Goal: Information Seeking & Learning: Learn about a topic

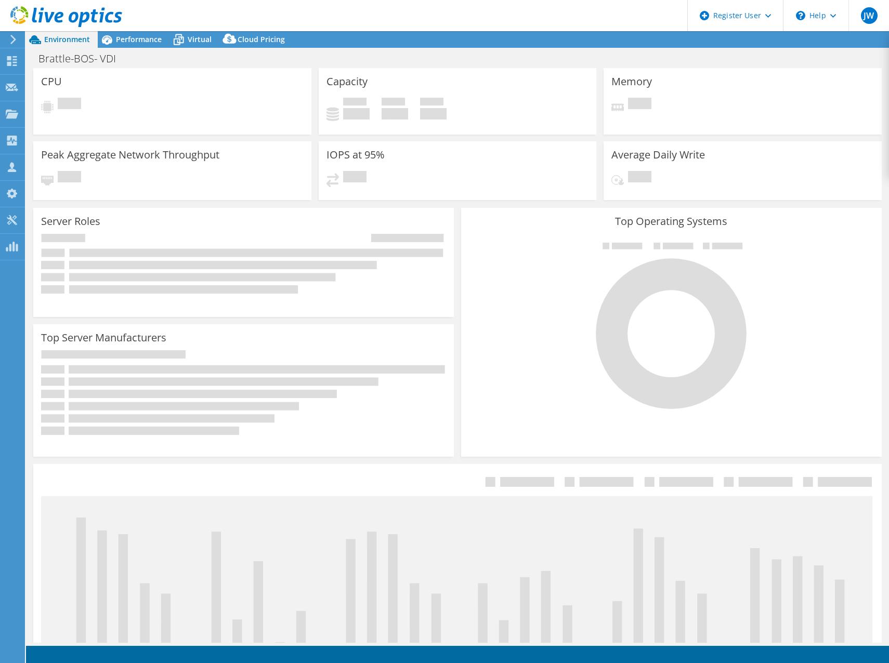
select select "USD"
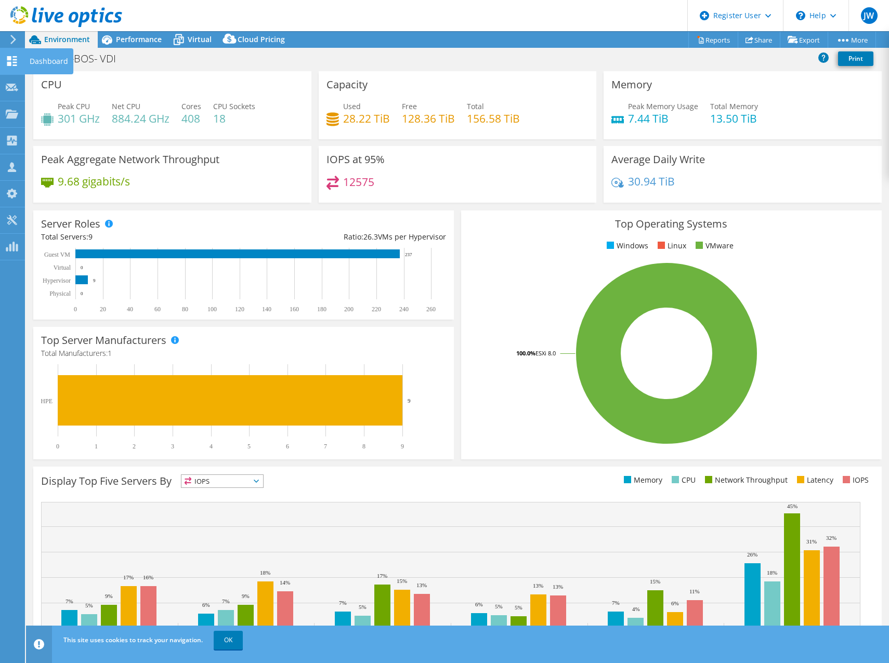
click at [14, 58] on icon at bounding box center [12, 61] width 12 height 10
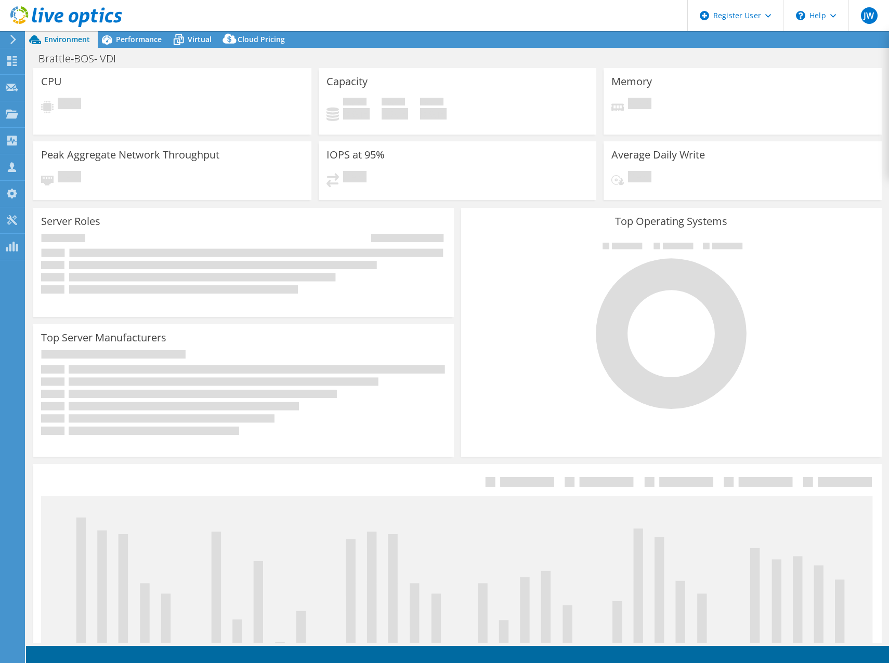
select select "USD"
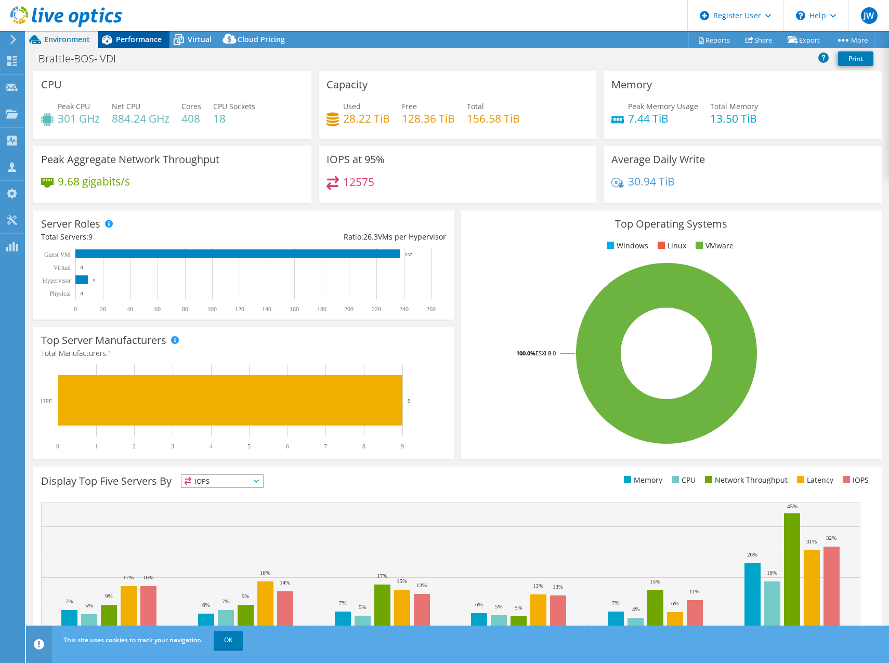
click at [160, 37] on span "Performance" at bounding box center [139, 39] width 46 height 10
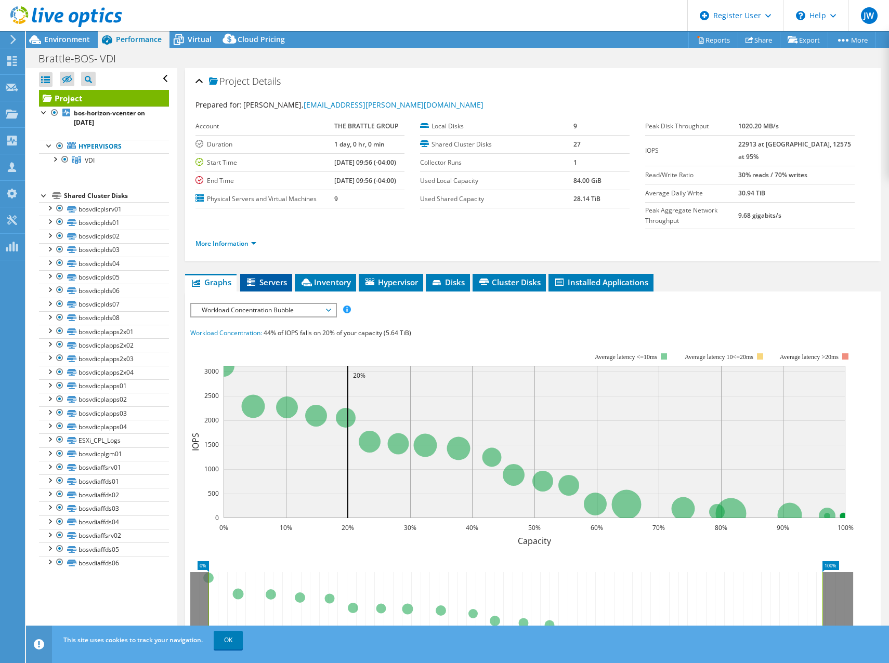
click at [257, 277] on span "Servers" at bounding box center [266, 282] width 42 height 10
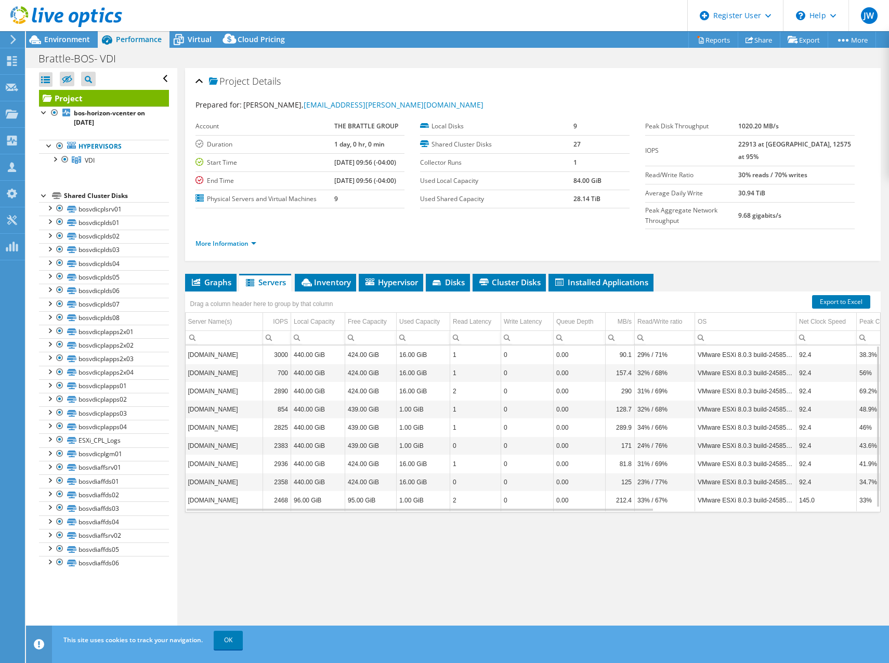
click at [509, 540] on div "Project Details Prepared for: Al Perez, Al.Perez@brattle.com Account THE BRATTL…" at bounding box center [532, 355] width 711 height 575
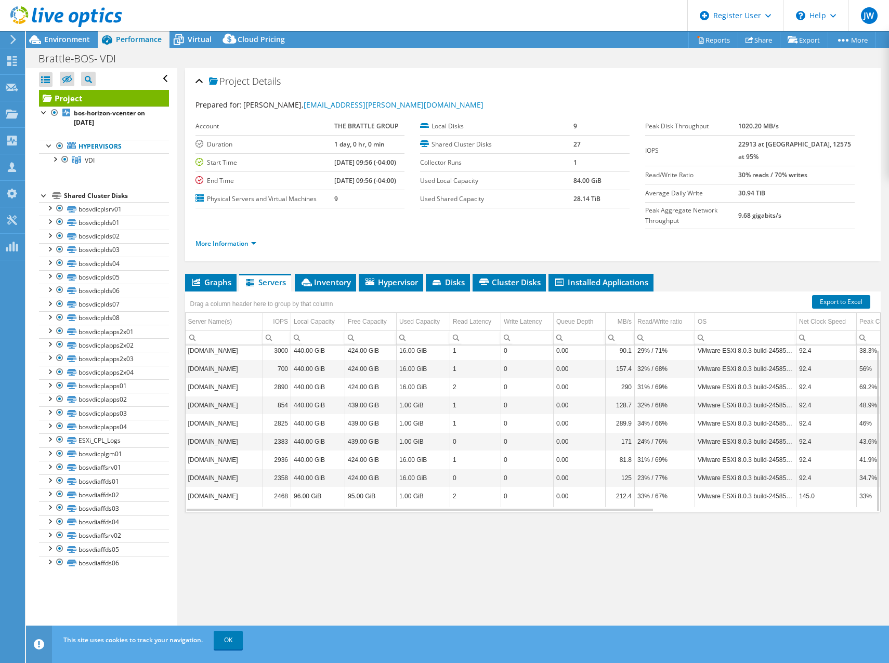
click at [493, 450] on td "1" at bounding box center [475, 459] width 51 height 18
drag, startPoint x: 541, startPoint y: 436, endPoint x: 553, endPoint y: 435, distance: 12.1
click at [546, 450] on td "0" at bounding box center [527, 459] width 52 height 18
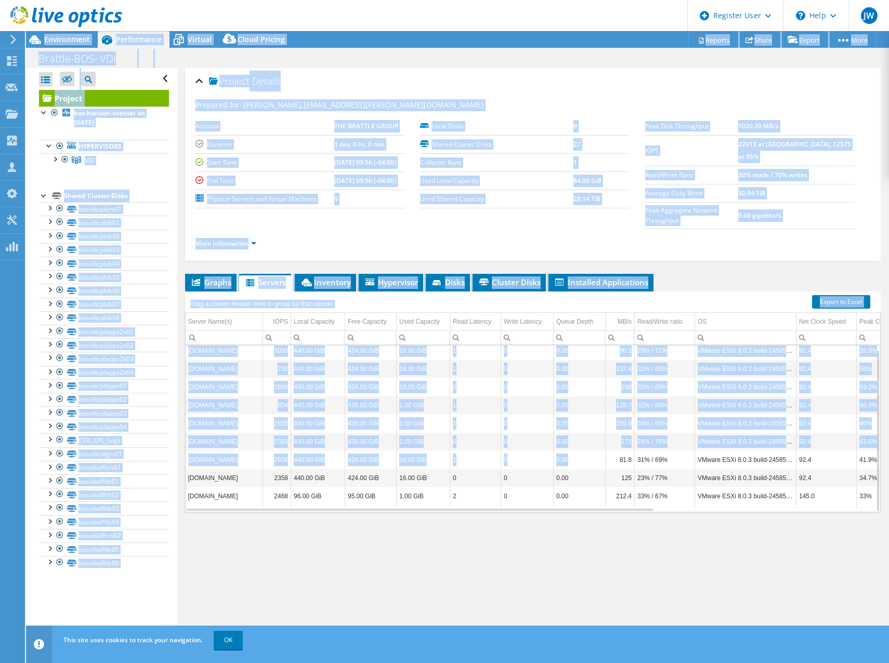
drag, startPoint x: 598, startPoint y: 433, endPoint x: 929, endPoint y: 406, distance: 332.6
click at [888, 406] on html "JW Dell User Jordan Wright Jordan.Wright2@dell.com Dell My Profile Log Out \n H…" at bounding box center [444, 331] width 889 height 663
drag, startPoint x: 929, startPoint y: 406, endPoint x: 794, endPoint y: 416, distance: 135.5
click at [794, 432] on td "VMware ESXi 8.0.3 build-24585383" at bounding box center [745, 441] width 101 height 18
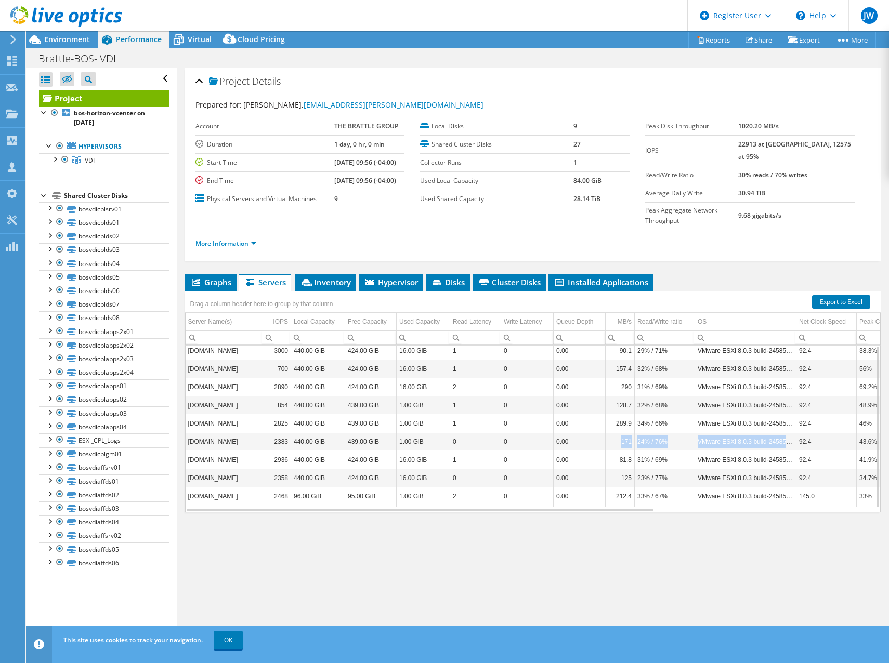
drag, startPoint x: 789, startPoint y: 422, endPoint x: 620, endPoint y: 412, distance: 169.2
click at [620, 412] on tbody "bosdtcesxvdi10.brattle.net 3000 440.00 GiB 424.00 GiB 16.00 GiB 1 0 0.00 90.1 2…" at bounding box center [689, 424] width 1008 height 166
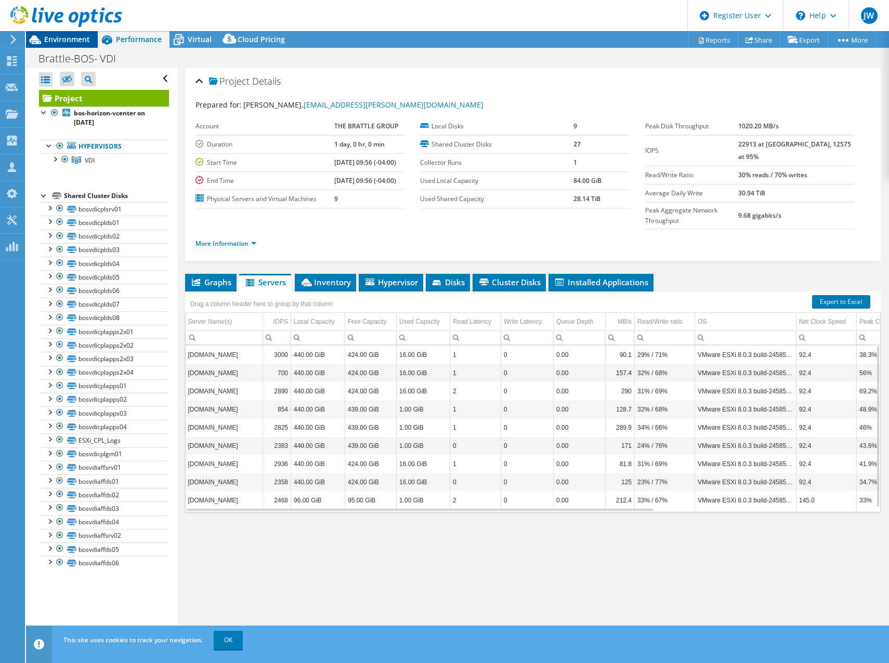
click at [68, 36] on span "Environment" at bounding box center [67, 39] width 46 height 10
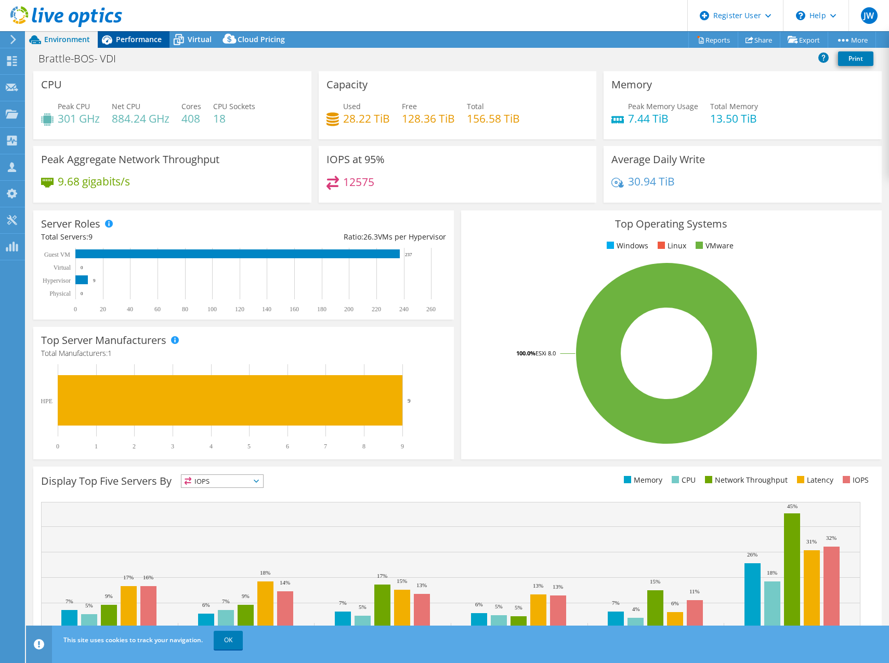
click at [120, 42] on span "Performance" at bounding box center [139, 39] width 46 height 10
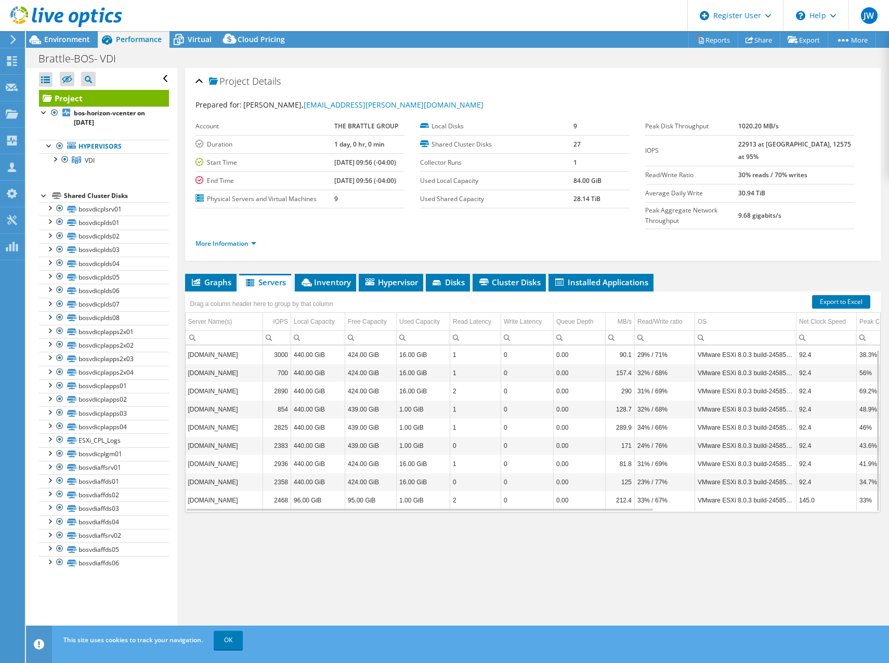
scroll to position [4, 0]
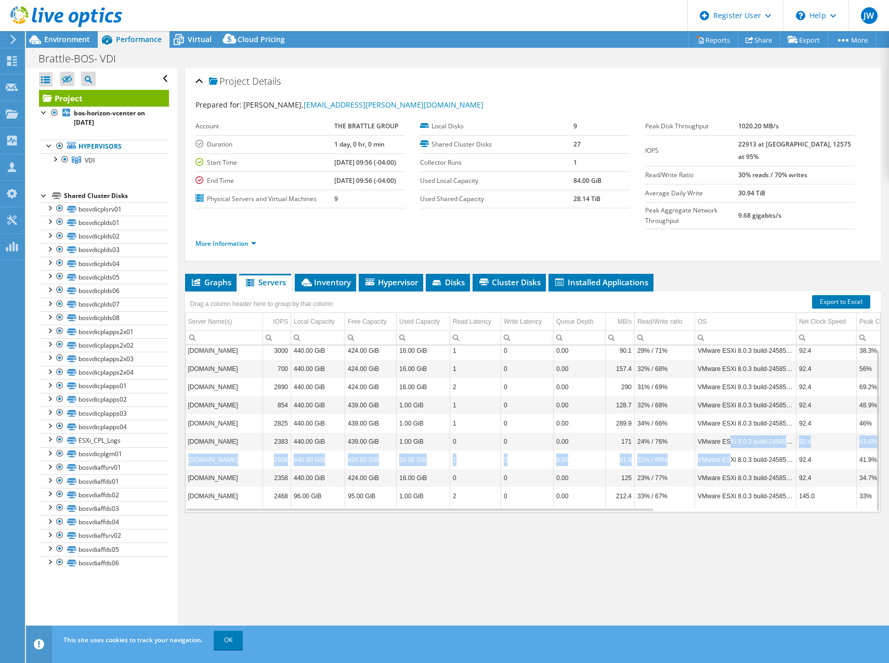
drag, startPoint x: 728, startPoint y: 439, endPoint x: 728, endPoint y: 419, distance: 19.2
click at [728, 419] on tbody "bosdtcesxvdi10.brattle.net 3000 440.00 GiB 424.00 GiB 16.00 GiB 1 0 0.00 90.1 2…" at bounding box center [689, 424] width 1008 height 166
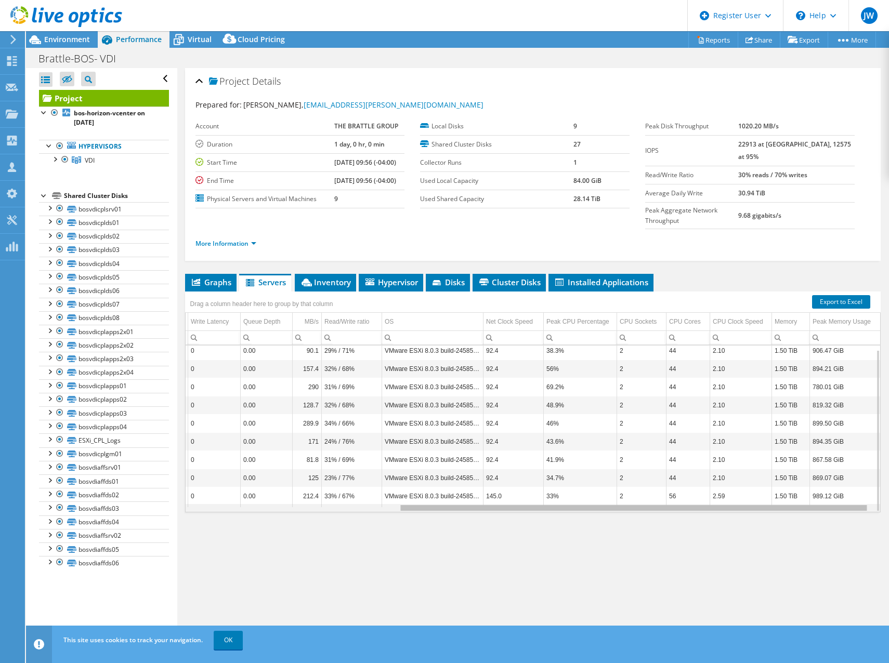
scroll to position [0, 0]
drag, startPoint x: 649, startPoint y: 488, endPoint x: 992, endPoint y: 496, distance: 343.5
click at [888, 496] on html "JW Dell User Jordan Wright Jordan.Wright2@dell.com Dell My Profile Log Out \n H…" at bounding box center [444, 331] width 889 height 663
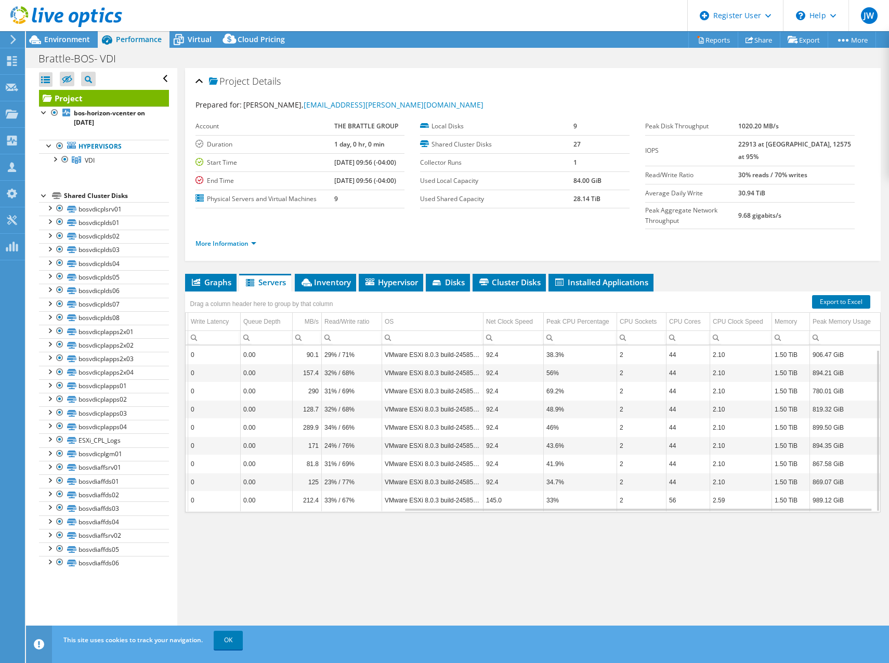
scroll to position [4, 320]
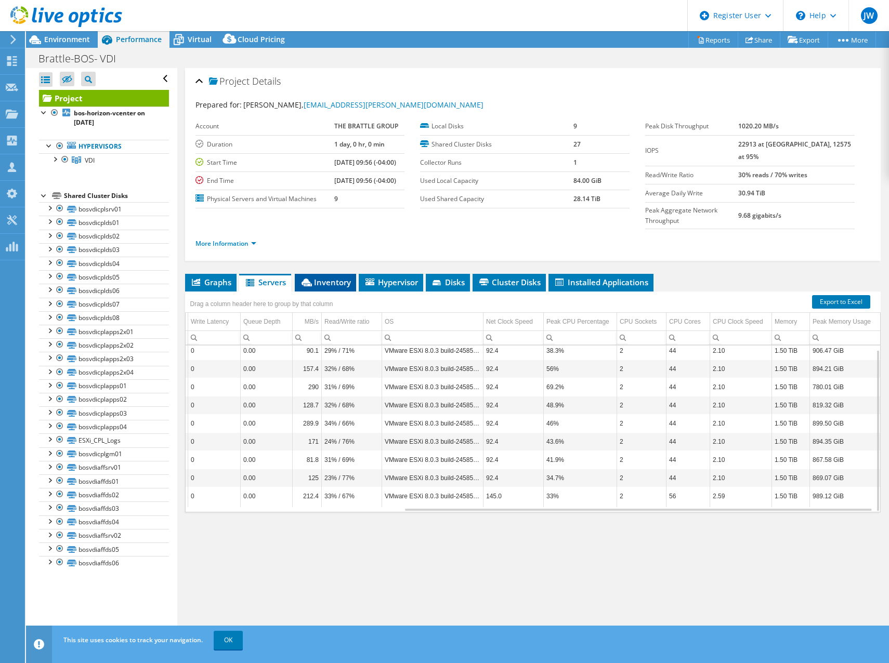
click at [335, 277] on span "Inventory" at bounding box center [325, 282] width 51 height 10
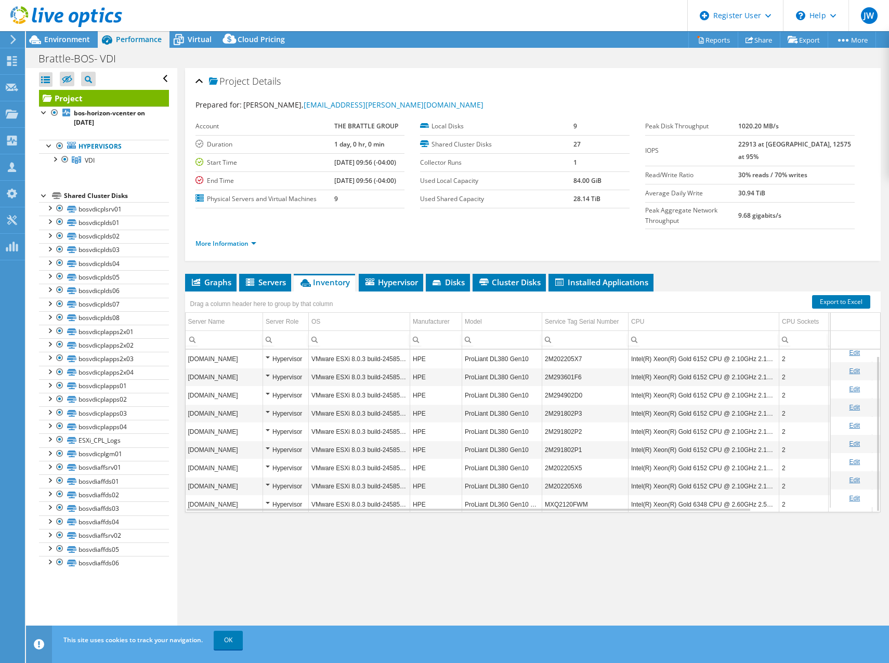
scroll to position [6, 0]
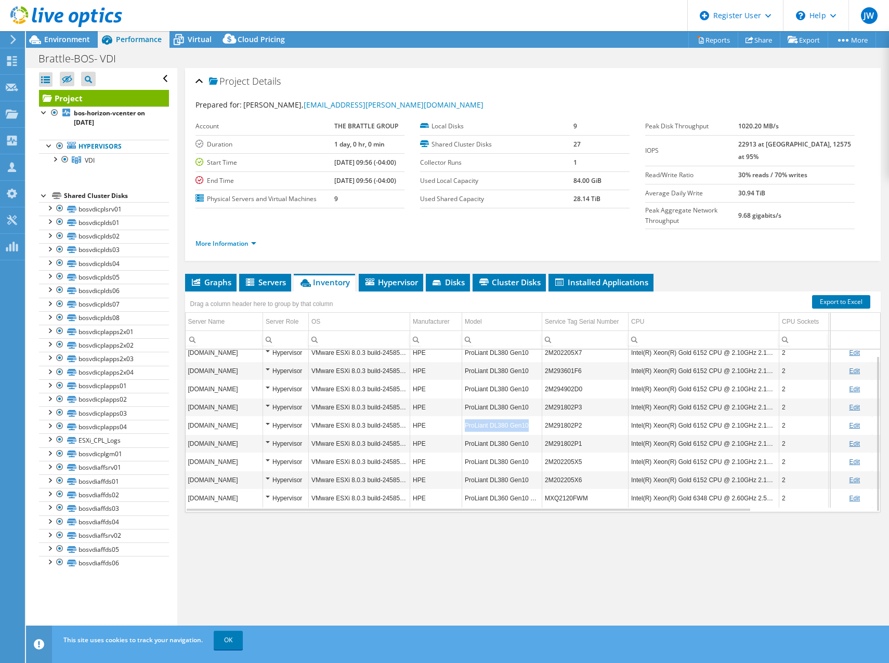
drag, startPoint x: 528, startPoint y: 407, endPoint x: 465, endPoint y: 403, distance: 63.5
click at [465, 416] on td "ProLiant DL380 Gen10" at bounding box center [502, 425] width 80 height 18
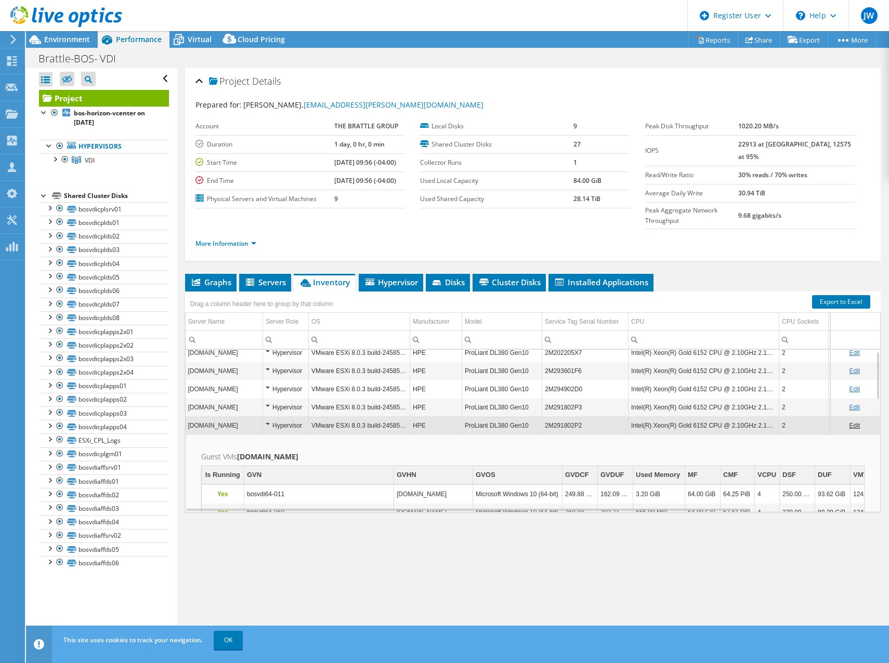
drag, startPoint x: 467, startPoint y: 403, endPoint x: 477, endPoint y: 386, distance: 20.2
click at [477, 398] on td "ProLiant DL380 Gen10" at bounding box center [502, 407] width 80 height 18
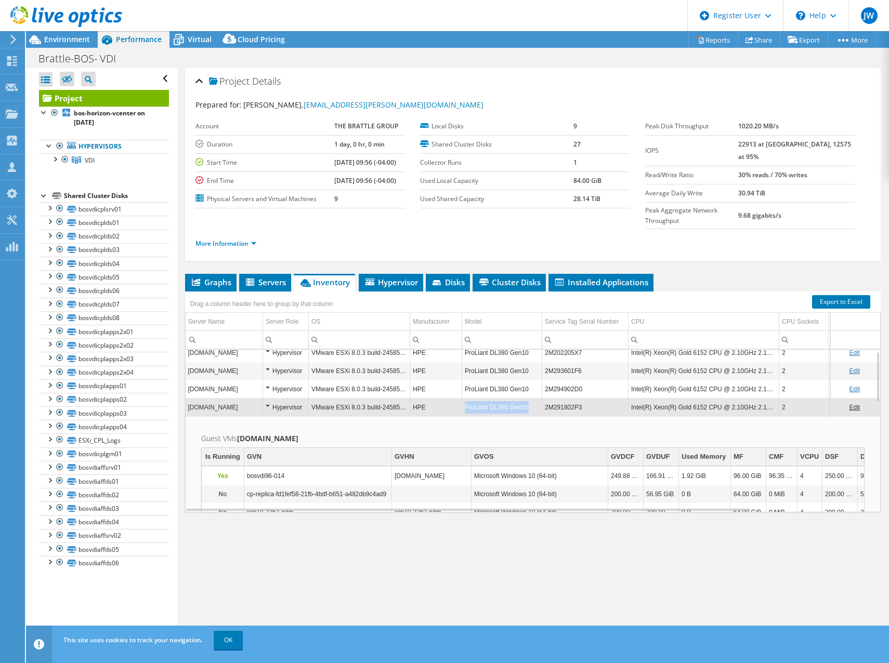
drag, startPoint x: 463, startPoint y: 387, endPoint x: 526, endPoint y: 390, distance: 63.5
click at [526, 398] on td "ProLiant DL380 Gen10" at bounding box center [502, 407] width 80 height 18
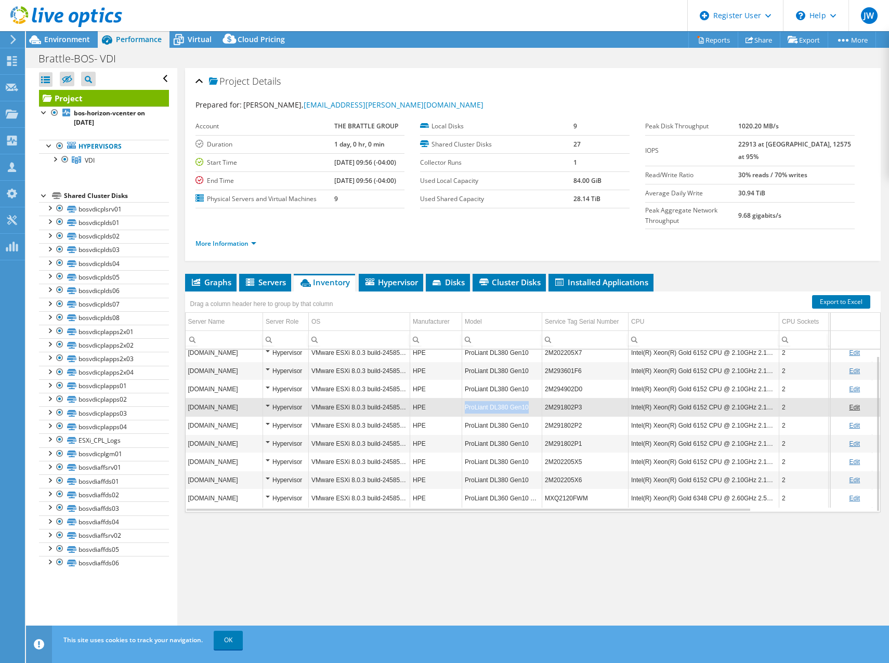
drag, startPoint x: 535, startPoint y: 385, endPoint x: 450, endPoint y: 381, distance: 84.3
click at [450, 398] on tr "bosdtcesxvdi06.brattle.net Hypervisor VMware ESXi 8.0.3 build-24585383 HPE ProL…" at bounding box center [602, 407] width 834 height 18
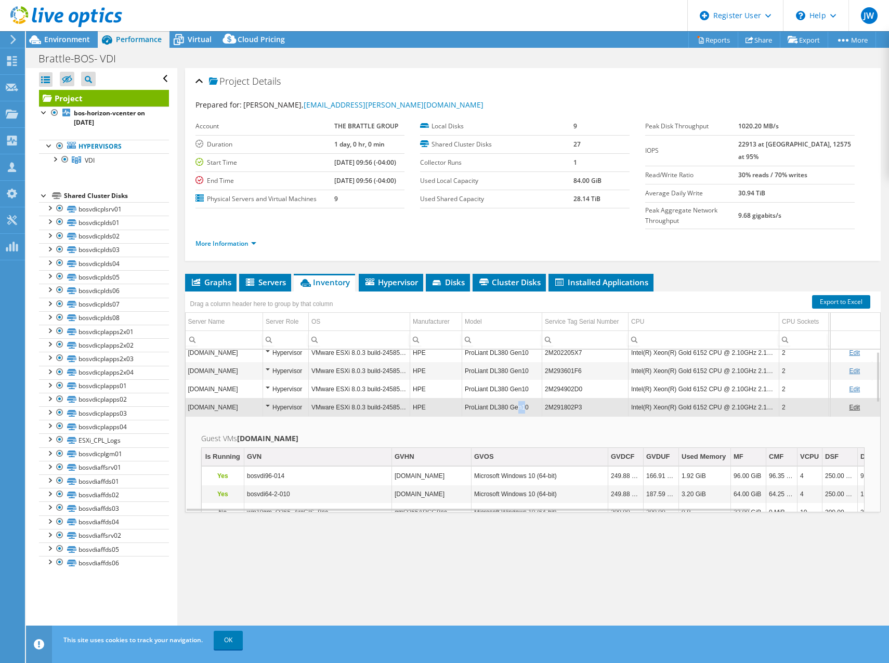
drag, startPoint x: 523, startPoint y: 389, endPoint x: 518, endPoint y: 387, distance: 5.9
click at [518, 398] on td "ProLiant DL380 Gen10" at bounding box center [502, 407] width 80 height 18
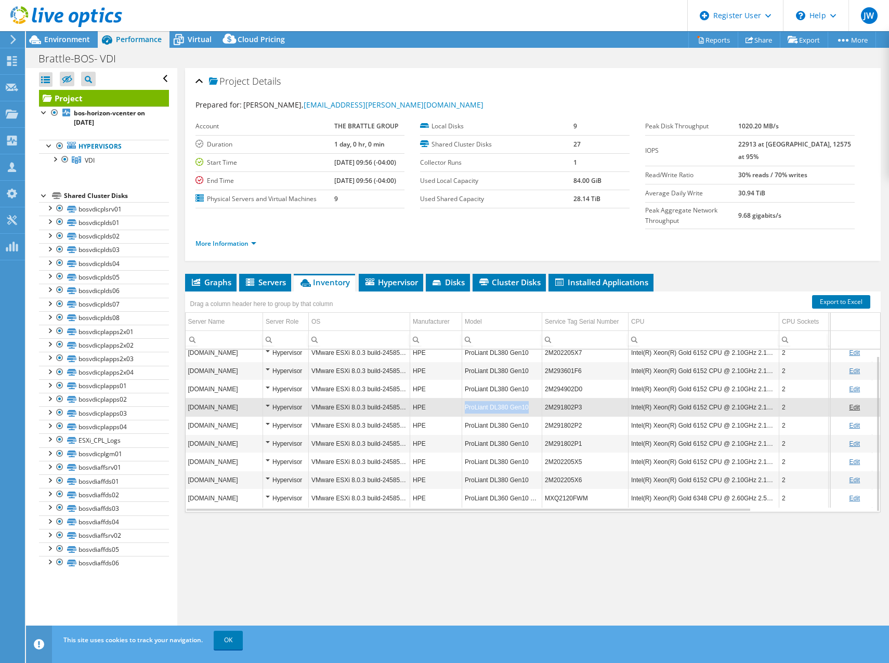
drag, startPoint x: 529, startPoint y: 387, endPoint x: 465, endPoint y: 385, distance: 63.9
click at [465, 398] on td "ProLiant DL380 Gen10" at bounding box center [502, 407] width 80 height 18
copy td "ProLiant DL380 Gen10"
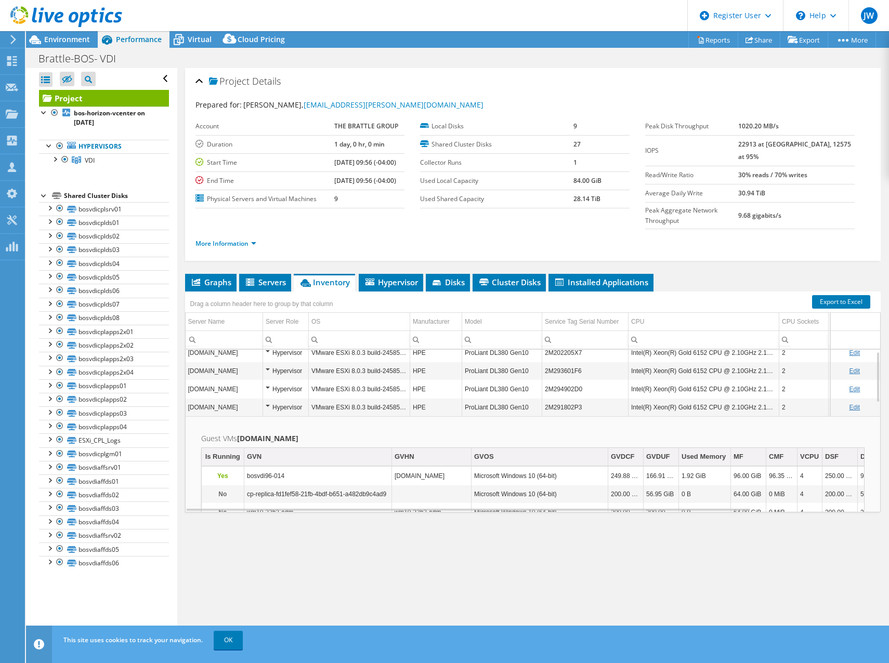
scroll to position [0, 0]
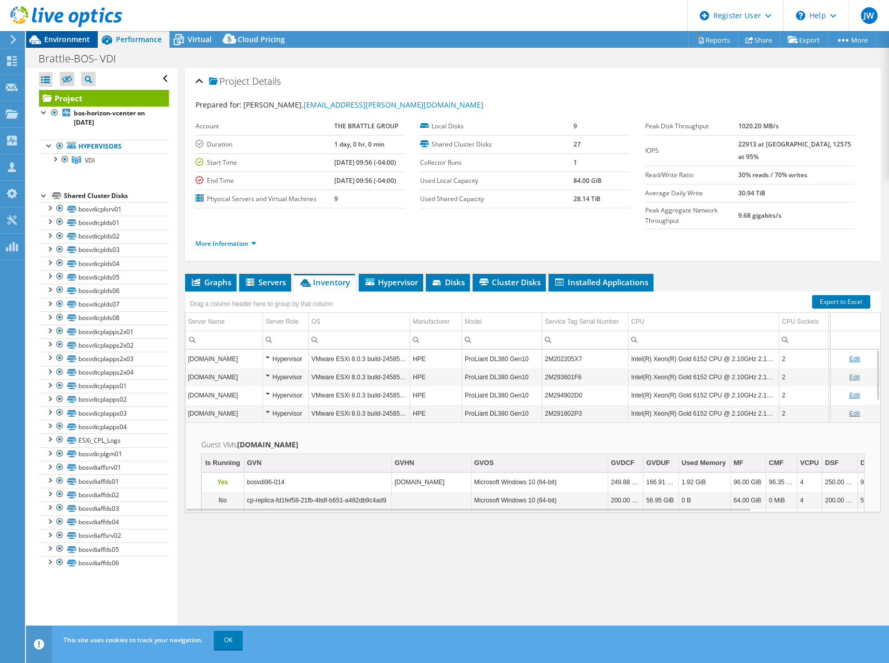
click at [63, 38] on span "Environment" at bounding box center [67, 39] width 46 height 10
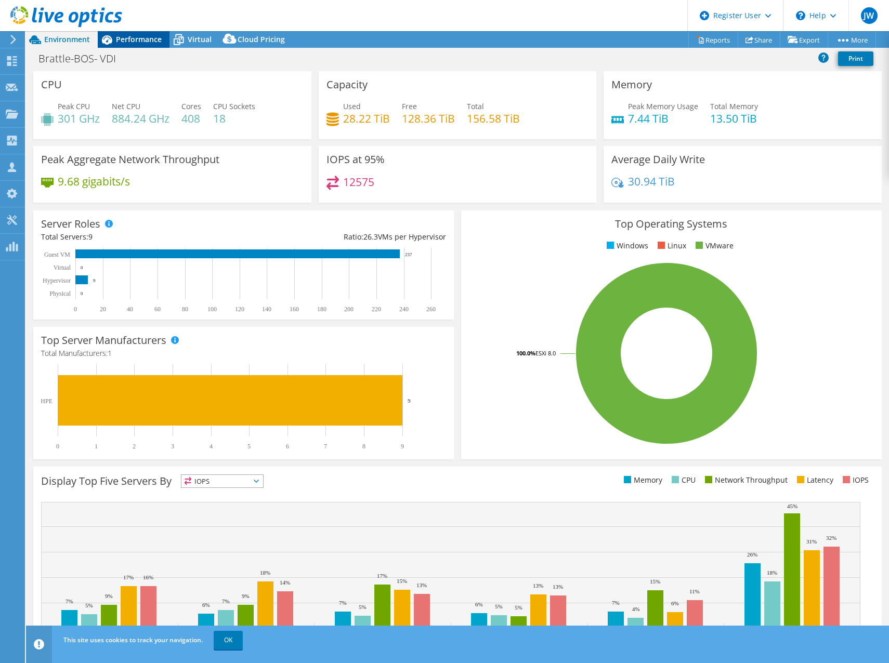
click at [132, 40] on span "Performance" at bounding box center [139, 39] width 46 height 10
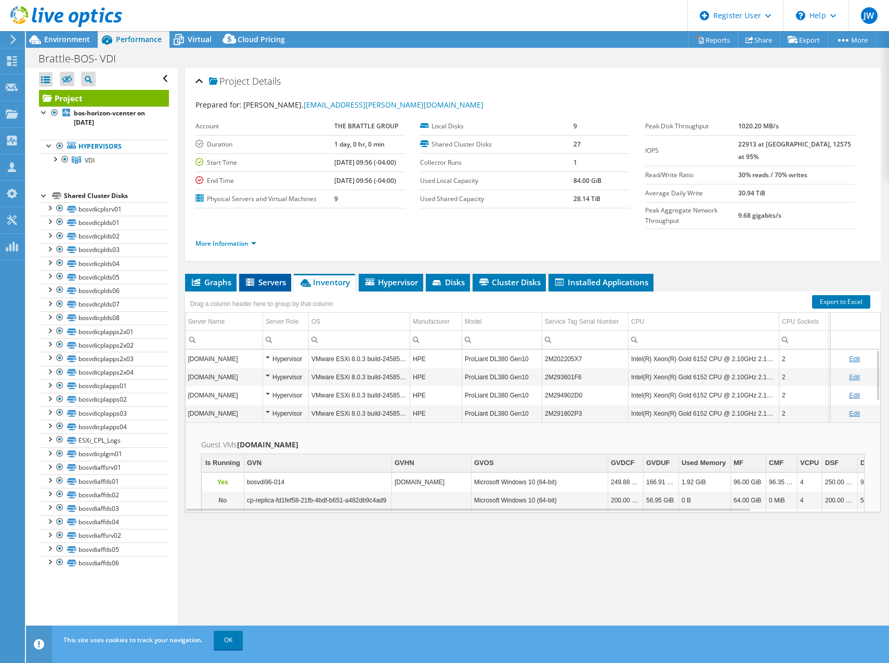
drag, startPoint x: 221, startPoint y: 265, endPoint x: 257, endPoint y: 264, distance: 35.9
click at [221, 277] on span "Graphs" at bounding box center [210, 282] width 41 height 10
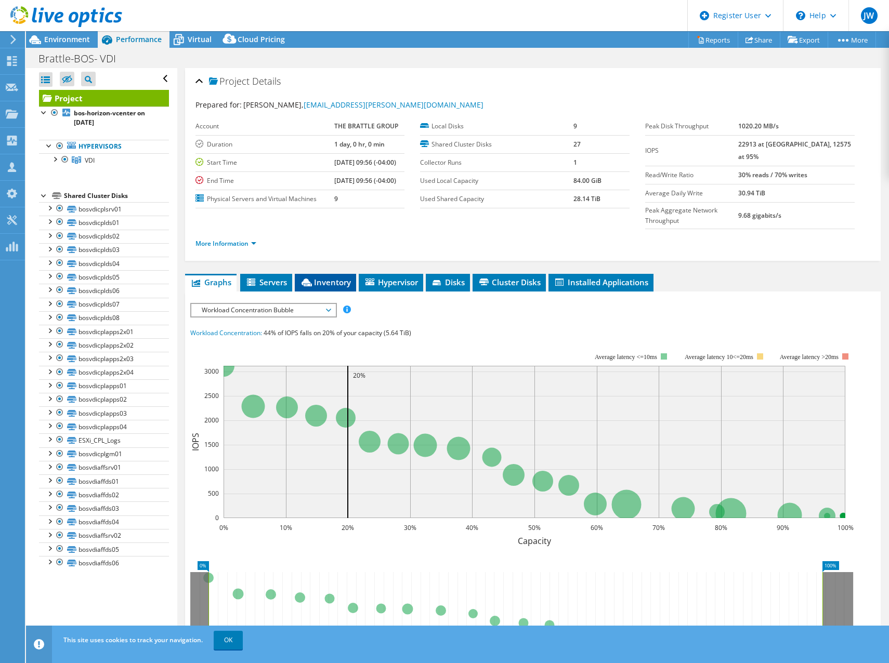
click at [304, 277] on span "Inventory" at bounding box center [325, 282] width 51 height 10
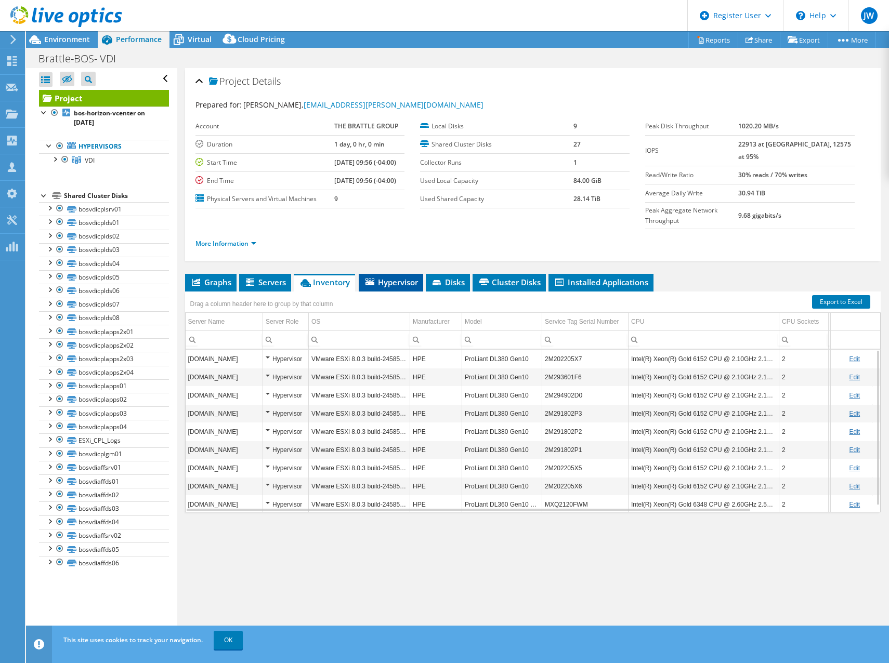
click at [412, 277] on span "Hypervisor" at bounding box center [391, 282] width 54 height 10
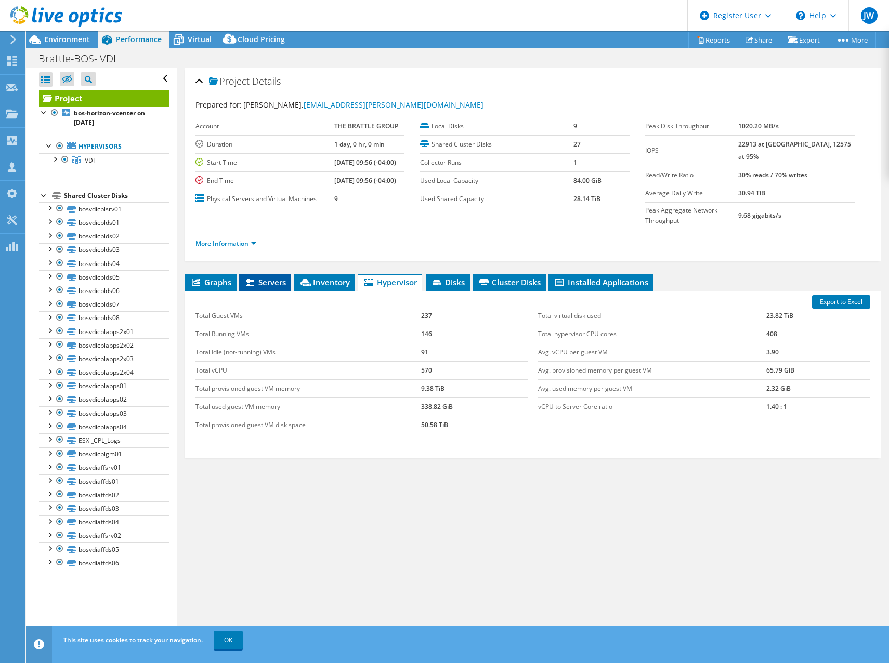
click at [260, 277] on span "Servers" at bounding box center [265, 282] width 42 height 10
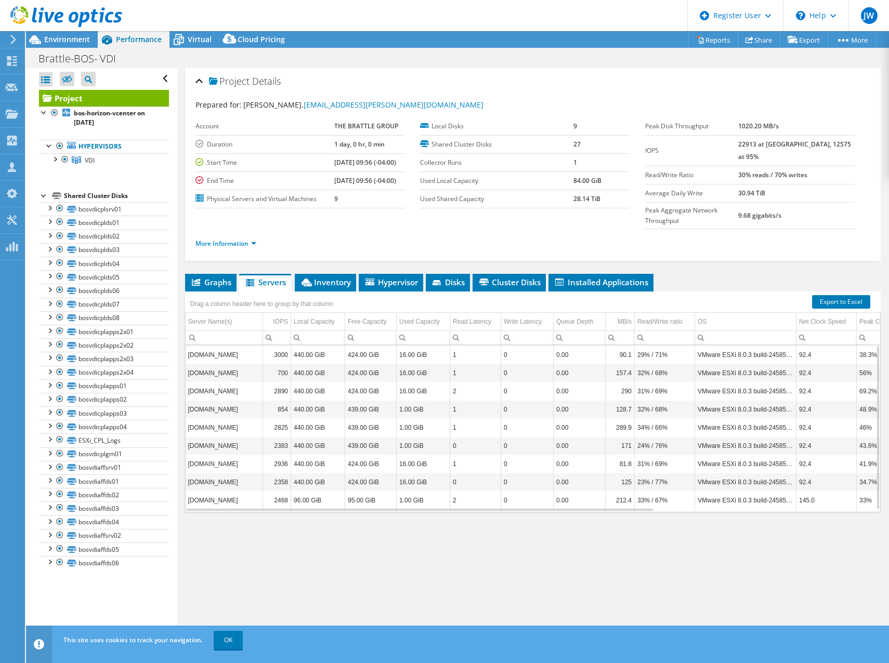
drag, startPoint x: 539, startPoint y: 423, endPoint x: 629, endPoint y: 406, distance: 91.6
click at [428, 578] on div "Project Details Prepared for: Al Perez, Al.Perez@brattle.com Account THE BRATTL…" at bounding box center [532, 355] width 711 height 575
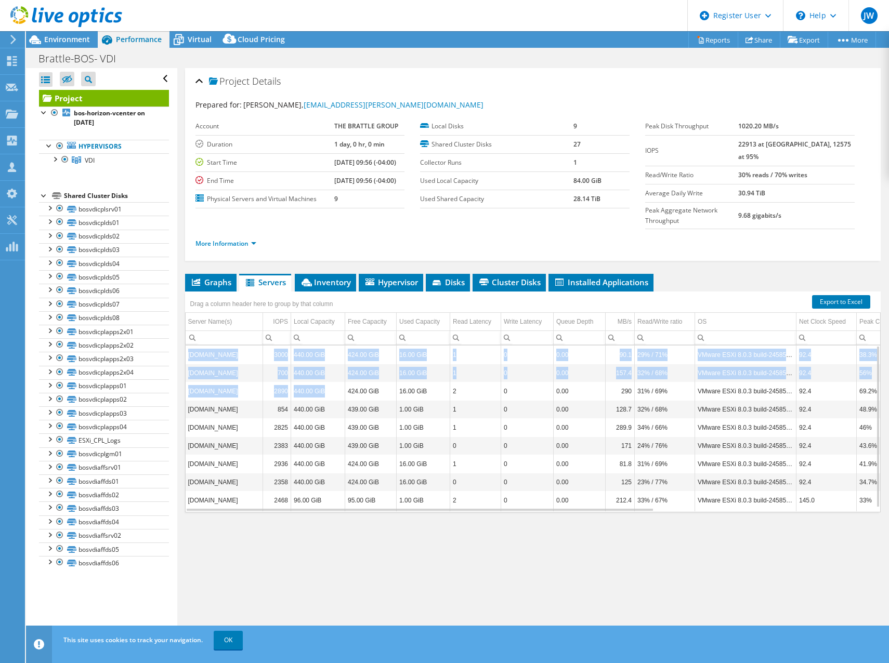
drag, startPoint x: 362, startPoint y: 365, endPoint x: 866, endPoint y: 386, distance: 504.4
click at [872, 386] on div "bosdtcesxvdi10.brattle.net 3000 440.00 GiB 424.00 GiB 16.00 GiB 1 0 0.00 90.1 2…" at bounding box center [533, 428] width 696 height 167
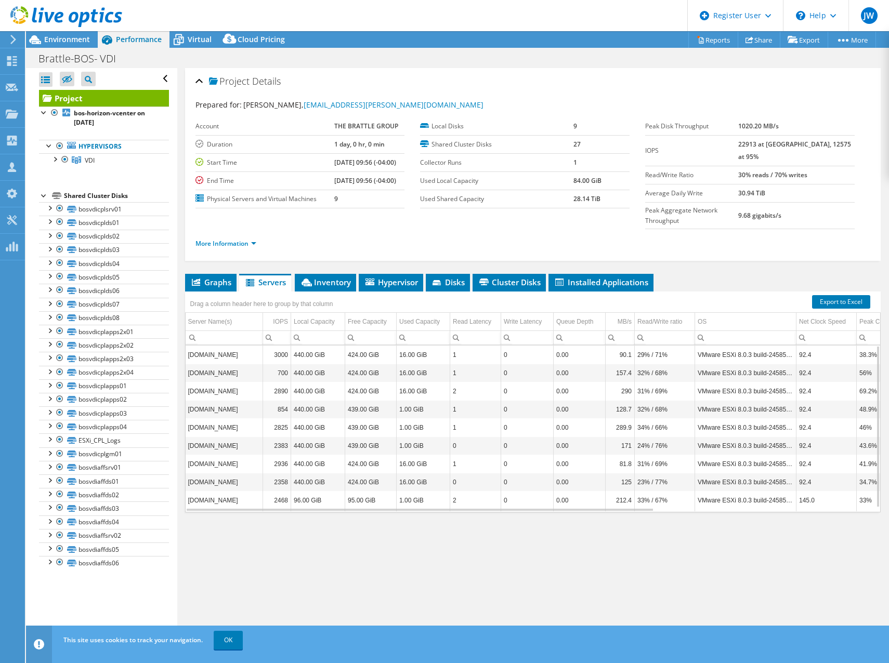
drag, startPoint x: 866, startPoint y: 386, endPoint x: 740, endPoint y: 384, distance: 126.3
click at [748, 400] on td "VMware ESXi 8.0.3 build-24585383" at bounding box center [745, 409] width 101 height 18
click at [315, 274] on li "Inventory" at bounding box center [325, 283] width 61 height 18
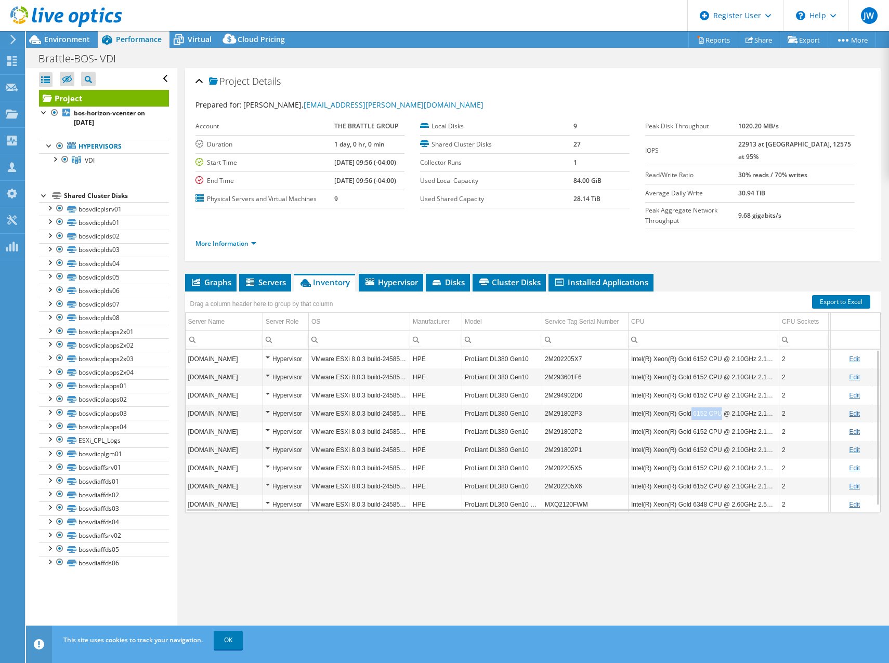
drag, startPoint x: 687, startPoint y: 394, endPoint x: 717, endPoint y: 392, distance: 29.7
click at [717, 404] on td "Intel(R) Xeon(R) Gold 6152 CPU @ 2.10GHz 2.10 GHz" at bounding box center [703, 413] width 151 height 18
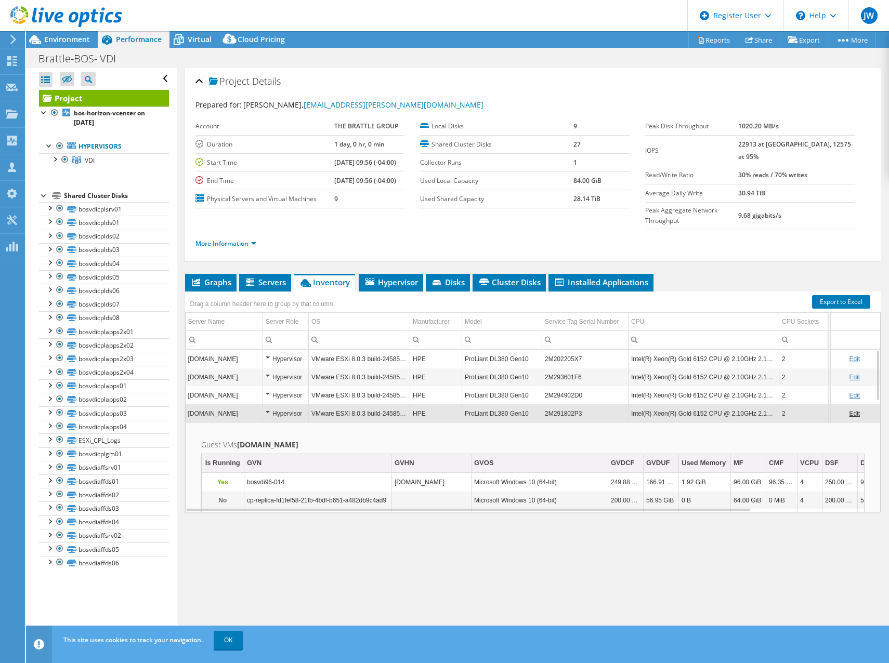
drag, startPoint x: 717, startPoint y: 392, endPoint x: 693, endPoint y: 393, distance: 24.0
click at [693, 404] on td "Intel(R) Xeon(R) Gold 6152 CPU @ 2.10GHz 2.10 GHz" at bounding box center [703, 413] width 151 height 18
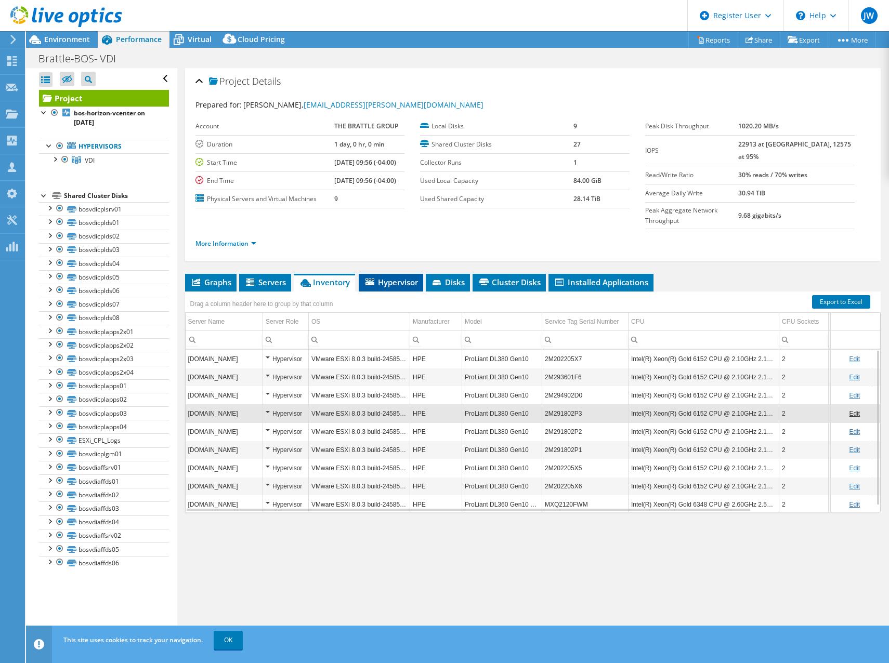
click at [411, 274] on li "Hypervisor" at bounding box center [391, 283] width 64 height 18
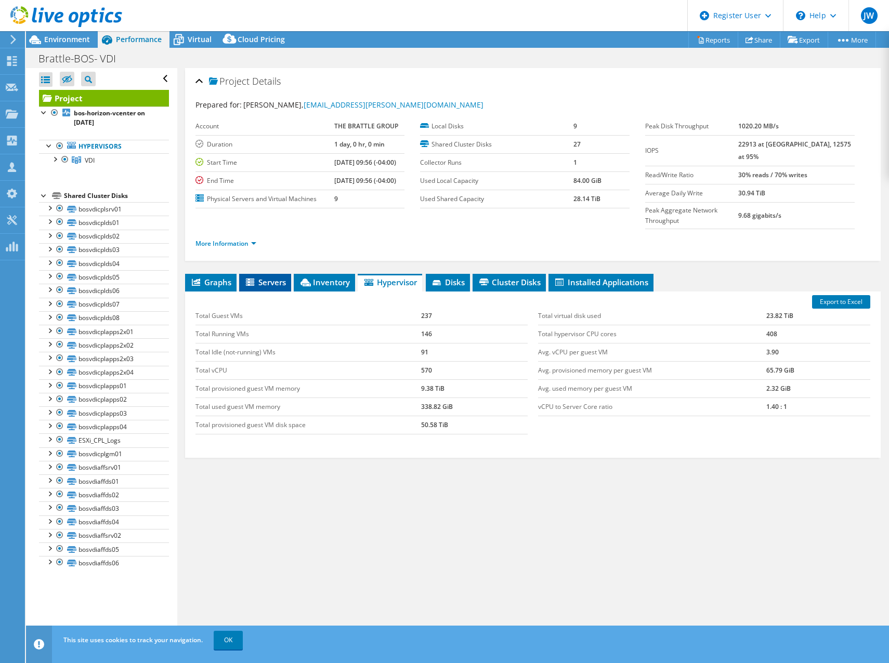
click at [272, 274] on li "Servers" at bounding box center [265, 283] width 52 height 18
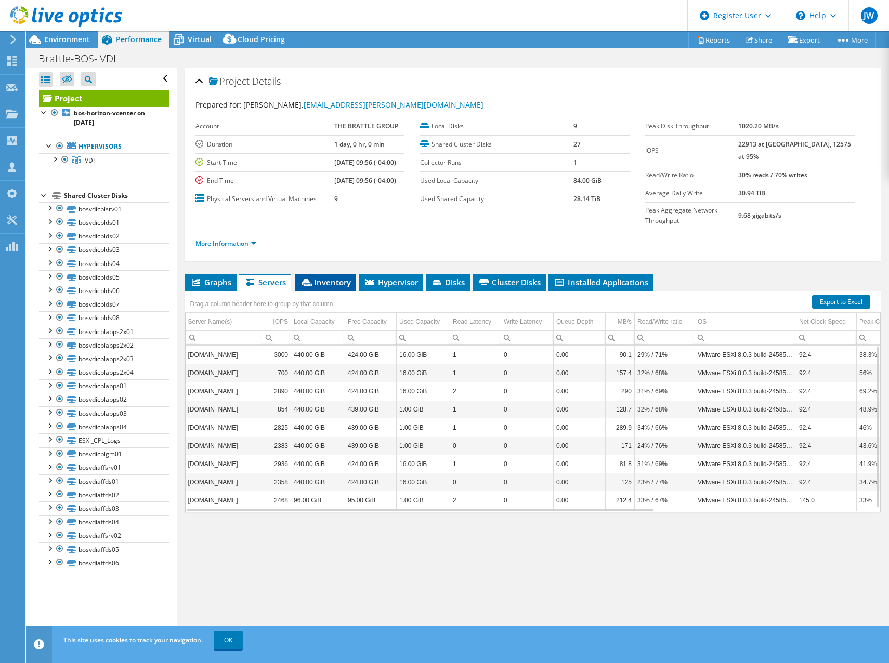
click at [338, 277] on span "Inventory" at bounding box center [325, 282] width 51 height 10
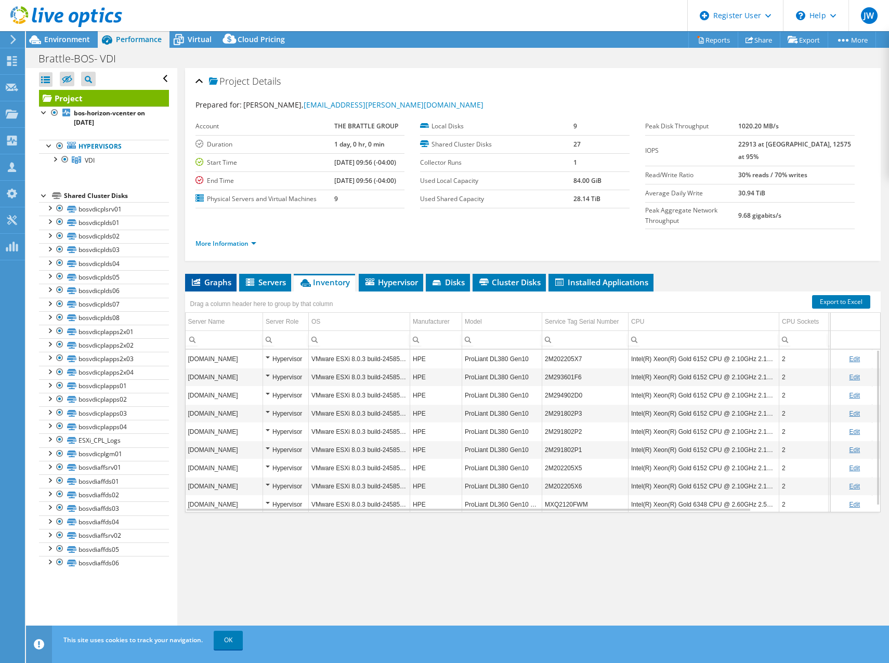
click at [196, 279] on icon at bounding box center [196, 282] width 8 height 7
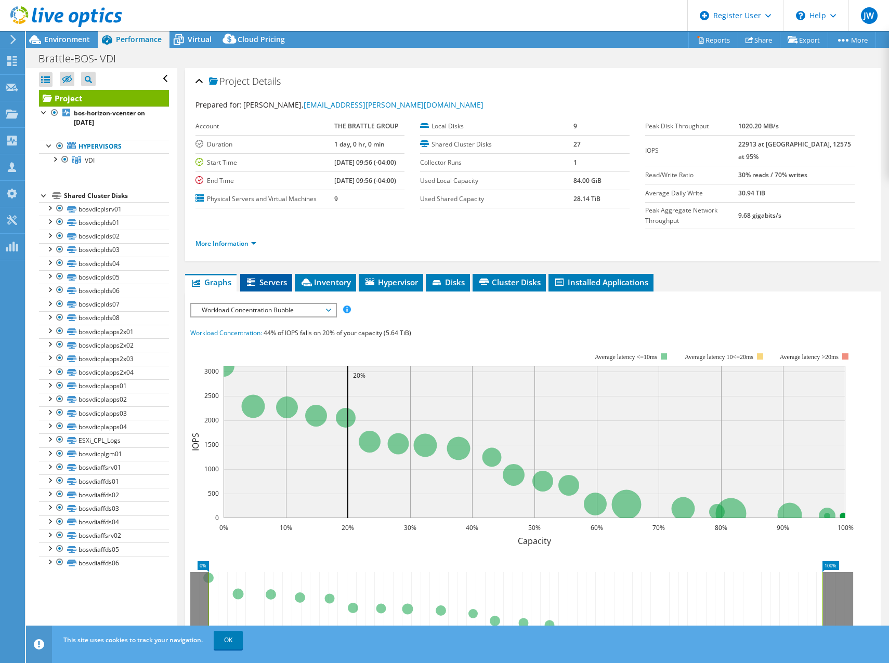
click at [256, 279] on icon at bounding box center [252, 283] width 10 height 9
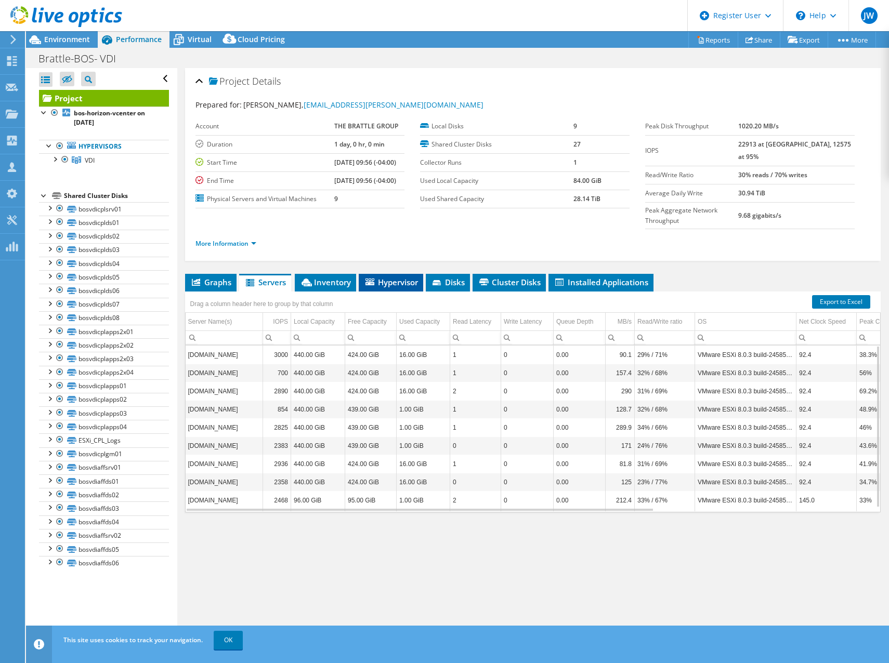
click at [382, 277] on span "Hypervisor" at bounding box center [391, 282] width 54 height 10
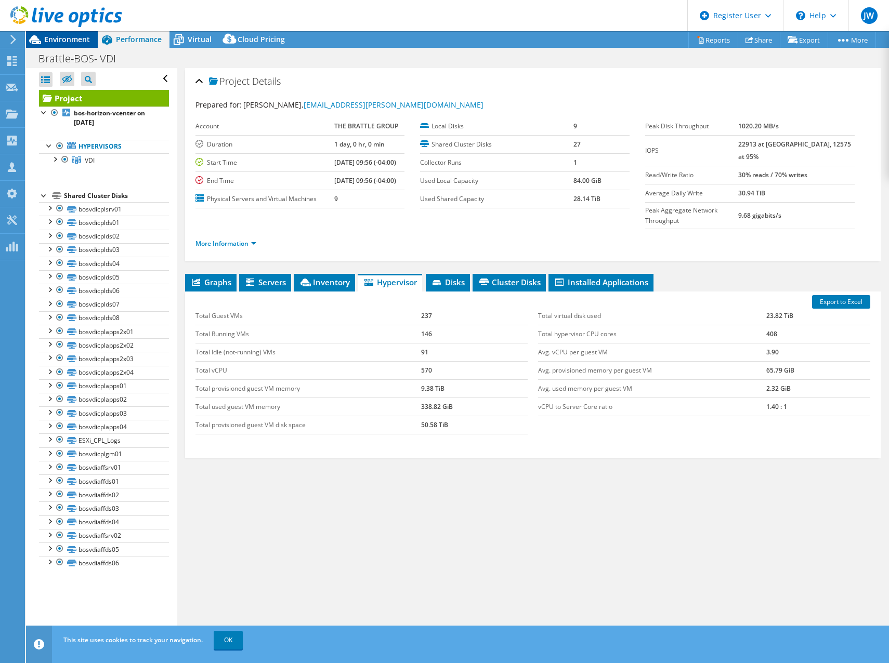
click at [47, 43] on span "Environment" at bounding box center [67, 39] width 46 height 10
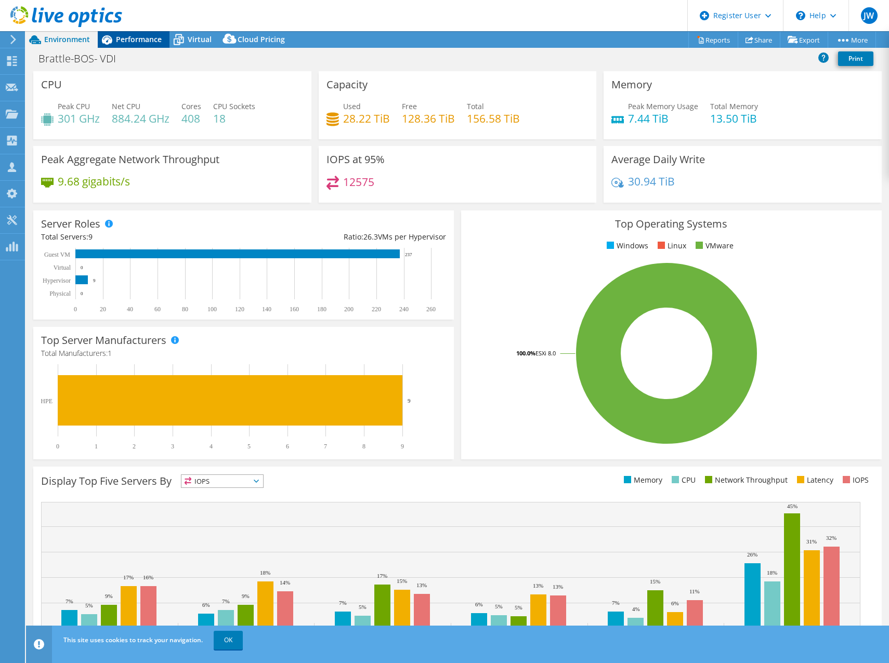
click at [130, 37] on span "Performance" at bounding box center [139, 39] width 46 height 10
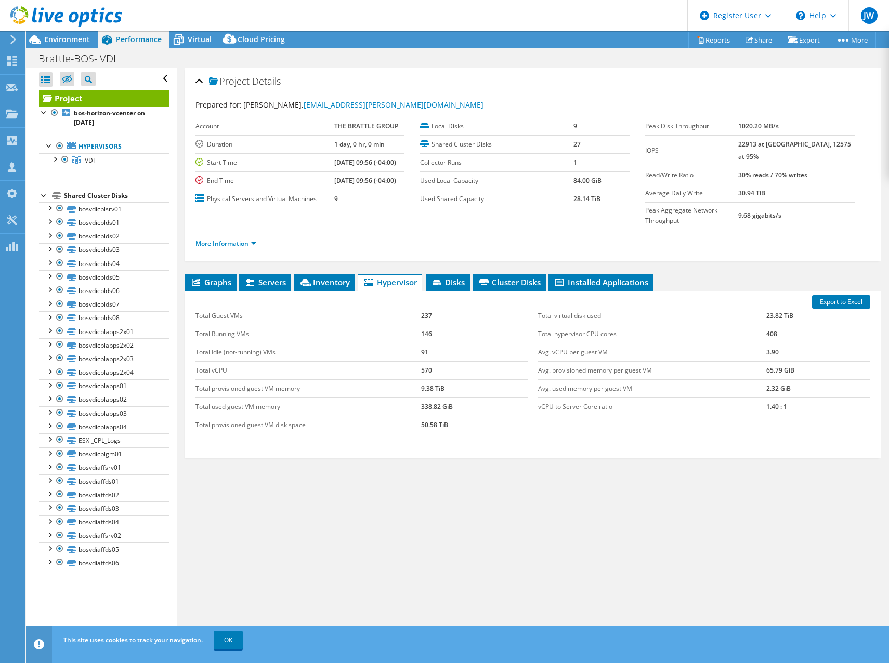
click at [390, 515] on div "Project Details Prepared for: Al Perez, Al.Perez@brattle.com Account THE BRATTL…" at bounding box center [532, 355] width 711 height 575
